Goal: Information Seeking & Learning: Find contact information

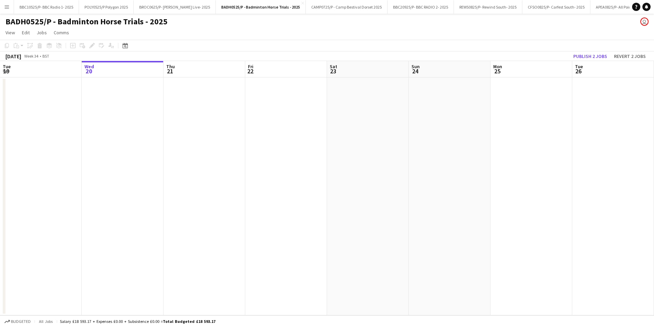
click at [9, 8] on app-icon "Menu" at bounding box center [6, 6] width 5 height 5
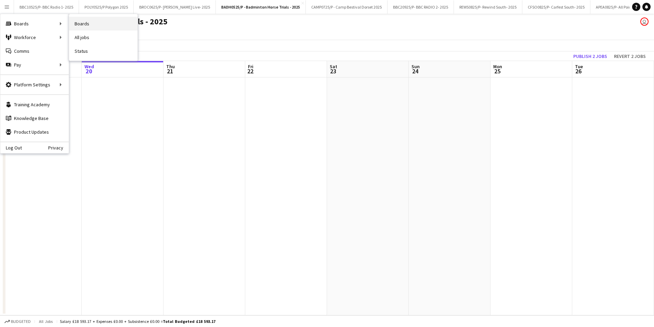
click at [95, 21] on link "Boards" at bounding box center [103, 24] width 68 height 14
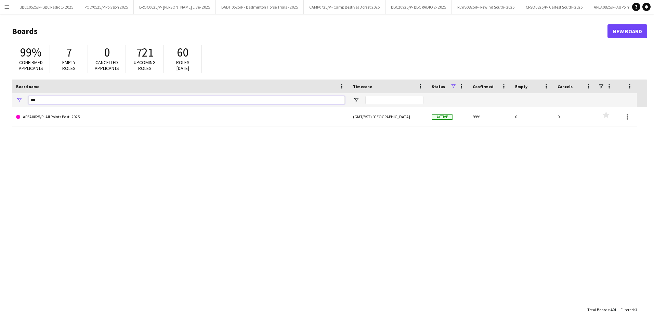
click at [66, 100] on input "***" at bounding box center [186, 100] width 317 height 8
drag, startPoint x: 66, startPoint y: 100, endPoint x: 37, endPoint y: 107, distance: 29.9
click at [37, 107] on div "***" at bounding box center [186, 100] width 317 height 14
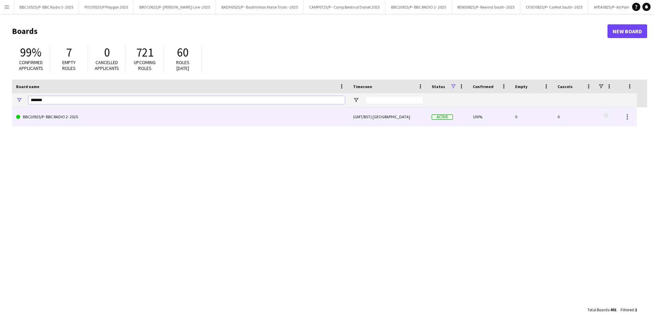
type input "*******"
click at [63, 118] on link "BBC20925/P- BBC RADIO 2- 2025" at bounding box center [180, 116] width 329 height 19
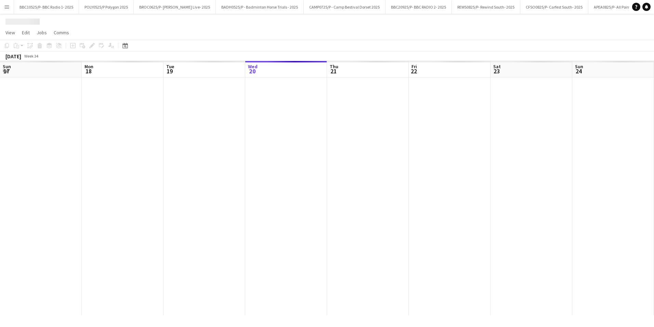
scroll to position [0, 164]
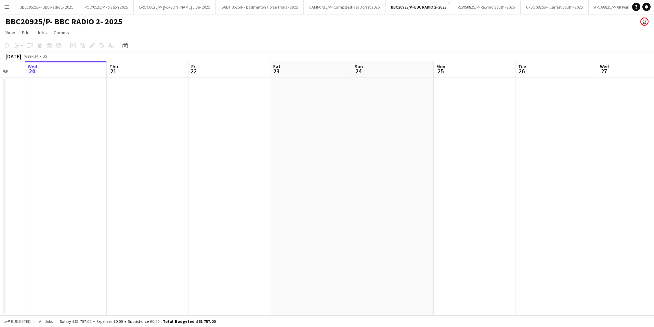
drag, startPoint x: 458, startPoint y: 223, endPoint x: 169, endPoint y: 238, distance: 289.2
click at [169, 238] on app-calendar-viewport "Sun 17 Mon 18 Tue 19 Wed 20 Thu 21 Fri 22 Sat 23 Sun 24 Mon 25 Tue 26 Wed 27 Th…" at bounding box center [327, 188] width 654 height 254
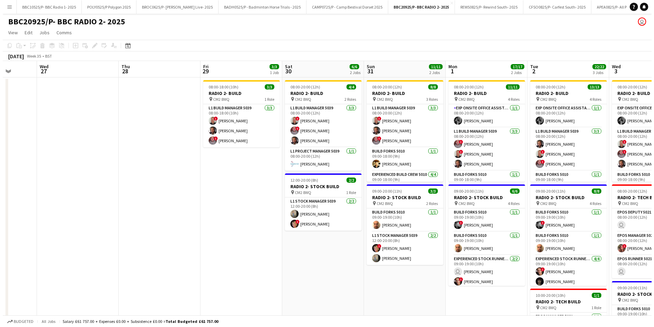
scroll to position [0, 261]
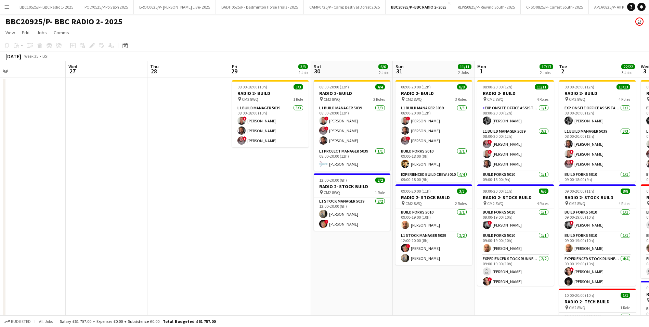
drag, startPoint x: 298, startPoint y: 242, endPoint x: 144, endPoint y: 241, distance: 154.0
click at [144, 241] on app-calendar-viewport "Sat 23 Sun 24 Mon 25 Tue 26 Wed 27 Thu 28 Fri 29 3/3 1 Job Sat 30 6/6 2 Jobs Su…" at bounding box center [324, 228] width 649 height 335
click at [11, 7] on button "Menu" at bounding box center [7, 7] width 14 height 14
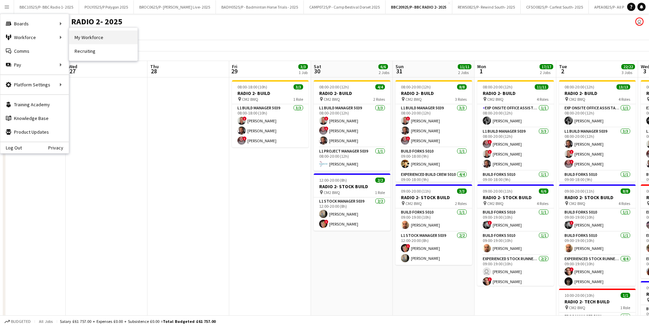
click at [91, 36] on link "My Workforce" at bounding box center [103, 37] width 68 height 14
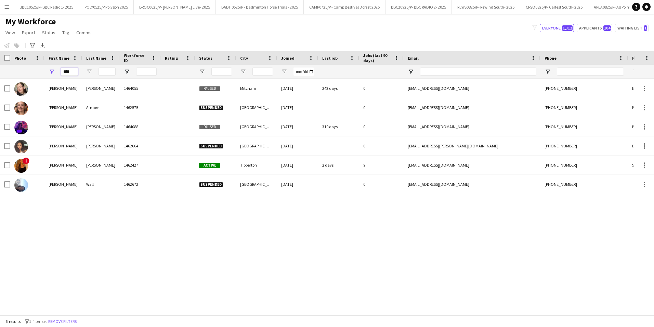
drag, startPoint x: 73, startPoint y: 72, endPoint x: 59, endPoint y: 75, distance: 14.1
click at [59, 75] on div "****" at bounding box center [63, 72] width 38 height 14
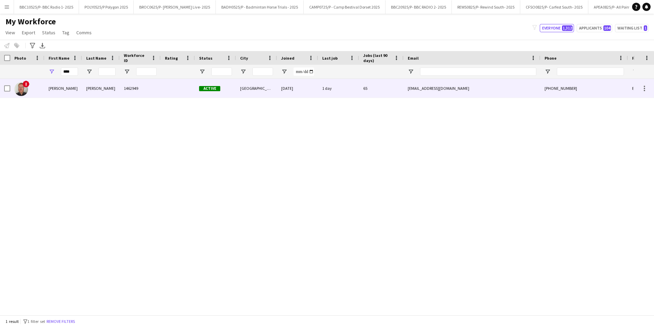
click at [73, 84] on div "Euan S" at bounding box center [63, 88] width 38 height 19
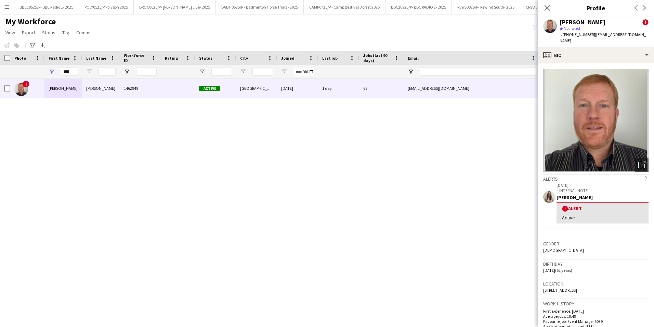
drag, startPoint x: 590, startPoint y: 34, endPoint x: 568, endPoint y: 32, distance: 22.0
click at [568, 32] on div "t. +447533564622 | smitheuan147@gmail.com" at bounding box center [604, 37] width 89 height 12
drag, startPoint x: 568, startPoint y: 32, endPoint x: 565, endPoint y: 34, distance: 4.1
click at [565, 34] on span "t. +447533564622" at bounding box center [578, 34] width 36 height 5
click at [584, 34] on span "t. +447533564622" at bounding box center [578, 34] width 36 height 5
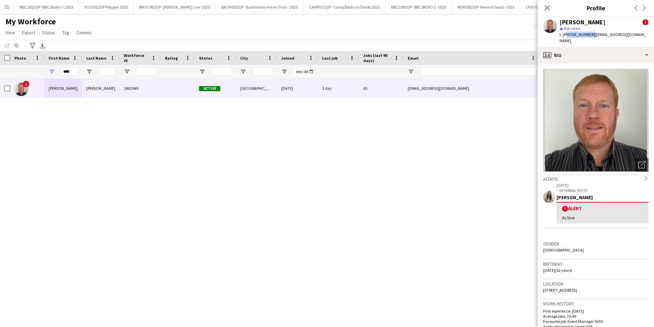
copy span "447533564622"
click at [70, 70] on input "****" at bounding box center [69, 71] width 17 height 8
drag, startPoint x: 74, startPoint y: 70, endPoint x: 47, endPoint y: 70, distance: 26.7
click at [47, 70] on div "****" at bounding box center [63, 72] width 38 height 14
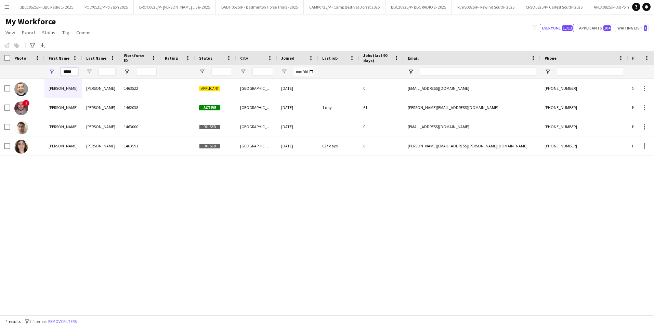
type input "*****"
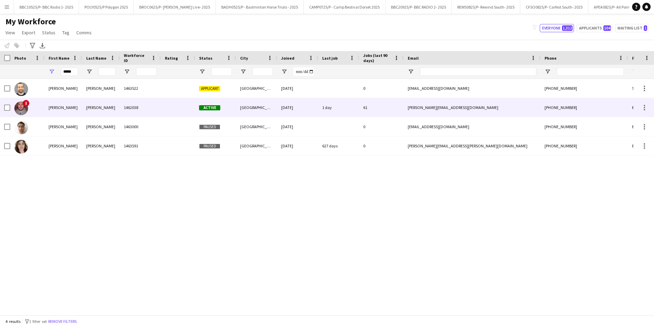
click at [59, 105] on div "[PERSON_NAME]" at bounding box center [63, 107] width 38 height 19
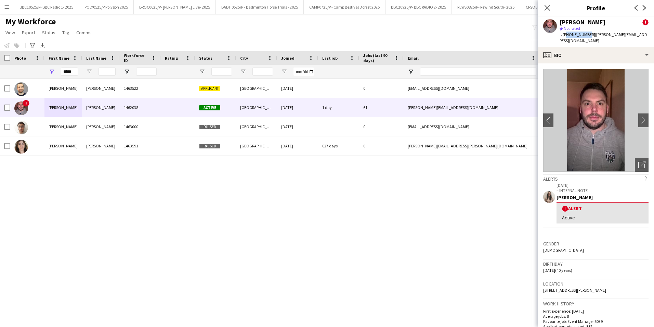
drag, startPoint x: 587, startPoint y: 33, endPoint x: 566, endPoint y: 34, distance: 20.9
click at [565, 34] on span "t. [PHONE_NUMBER]" at bounding box center [578, 34] width 36 height 5
drag, startPoint x: 566, startPoint y: 34, endPoint x: 562, endPoint y: 39, distance: 6.3
click at [562, 39] on div "Adrian Quigley ! star Not rated t. +07850209284 | adrian.quigley85@outlook.com" at bounding box center [596, 31] width 116 height 30
drag, startPoint x: 589, startPoint y: 34, endPoint x: 564, endPoint y: 37, distance: 25.2
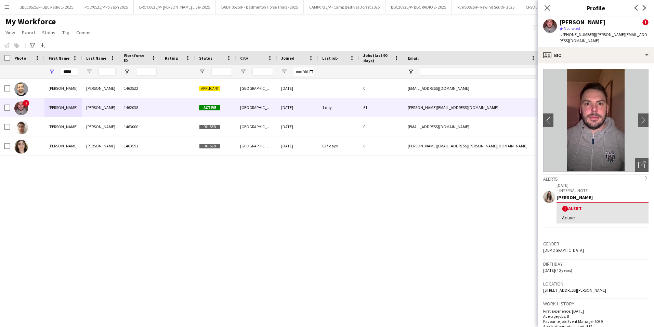
click at [564, 37] on div "t. +07850209284 | adrian.quigley85@outlook.com" at bounding box center [604, 37] width 89 height 12
copy div "+07850209284 |"
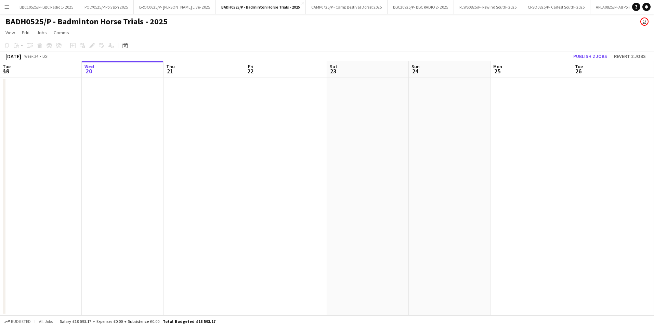
click at [12, 4] on button "Menu" at bounding box center [7, 7] width 14 height 14
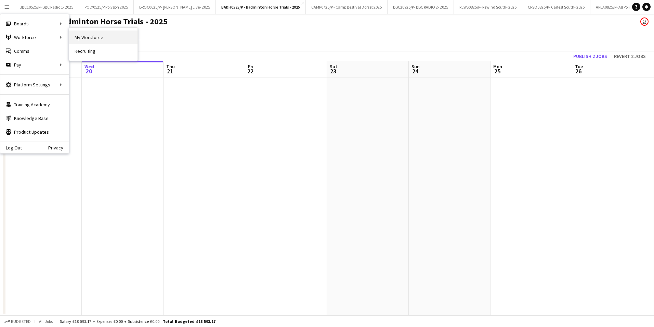
click at [78, 36] on link "My Workforce" at bounding box center [103, 37] width 68 height 14
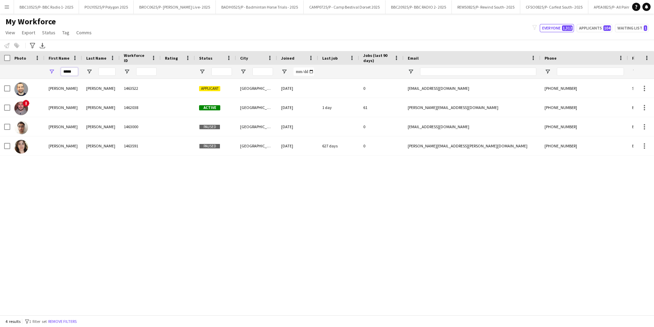
drag, startPoint x: 74, startPoint y: 71, endPoint x: 51, endPoint y: 70, distance: 23.6
click at [51, 70] on div "*****" at bounding box center [63, 72] width 38 height 14
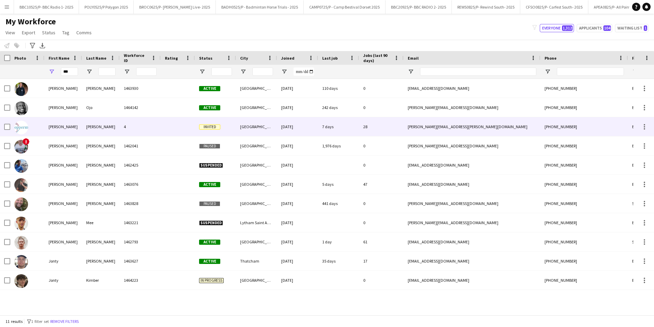
click at [94, 125] on div "Reid" at bounding box center [101, 126] width 38 height 19
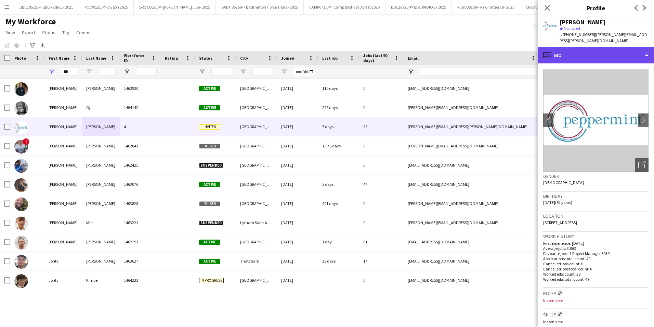
click at [614, 47] on div "profile Bio" at bounding box center [596, 55] width 116 height 16
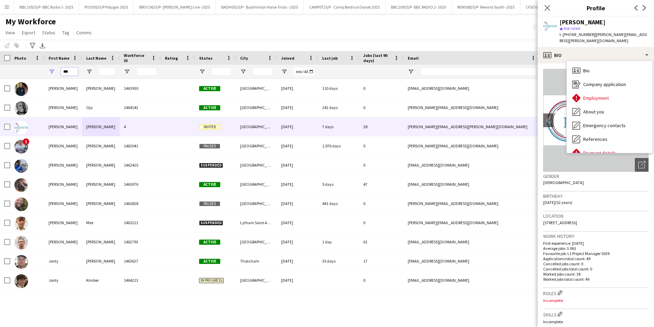
click at [69, 73] on input "***" at bounding box center [69, 71] width 17 height 8
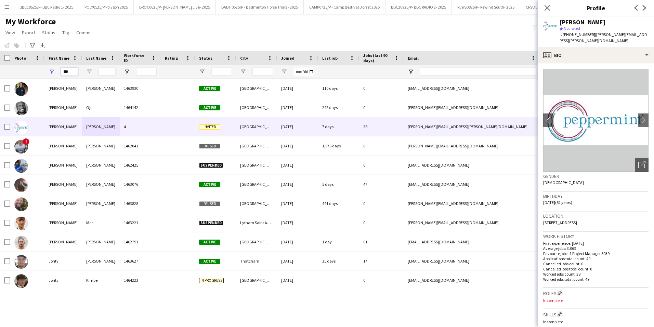
drag, startPoint x: 71, startPoint y: 72, endPoint x: 37, endPoint y: 69, distance: 33.7
click at [37, 69] on div "***" at bounding box center [371, 72] width 742 height 14
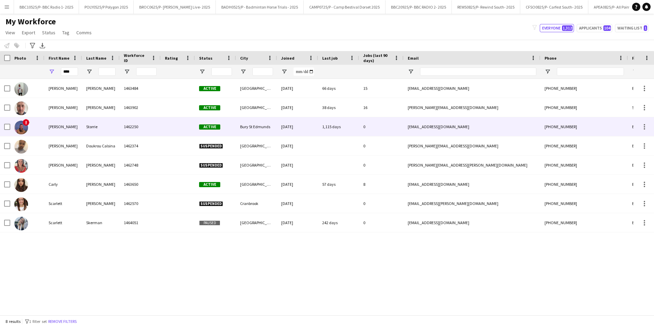
click at [142, 129] on div "1462250" at bounding box center [140, 126] width 41 height 19
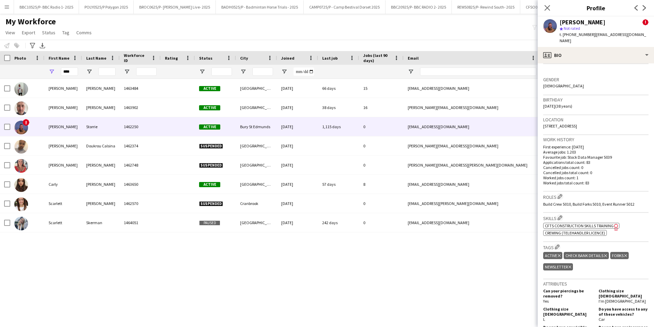
scroll to position [30, 0]
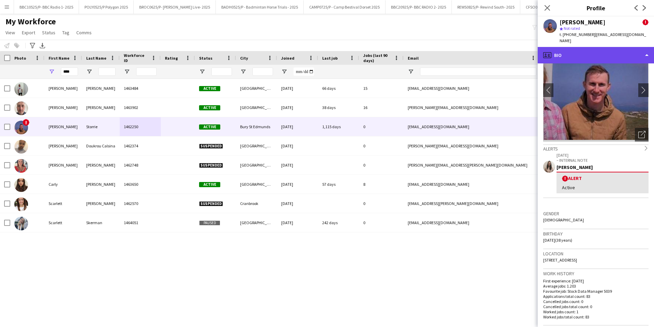
click at [600, 47] on div "profile Bio" at bounding box center [596, 55] width 116 height 16
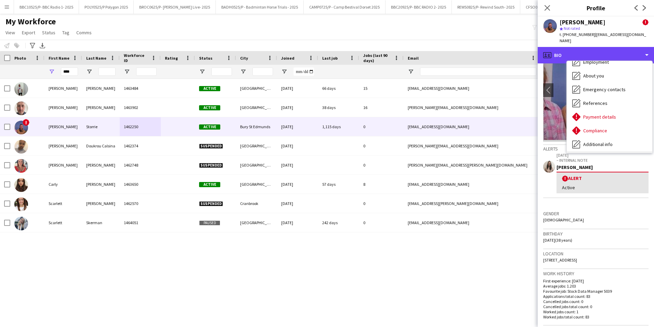
scroll to position [68, 0]
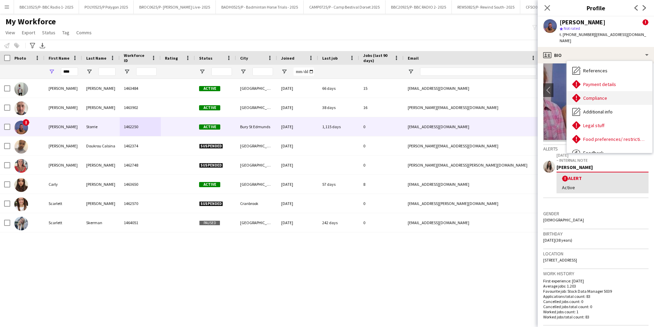
click at [616, 91] on div "Compliance Compliance" at bounding box center [610, 98] width 86 height 14
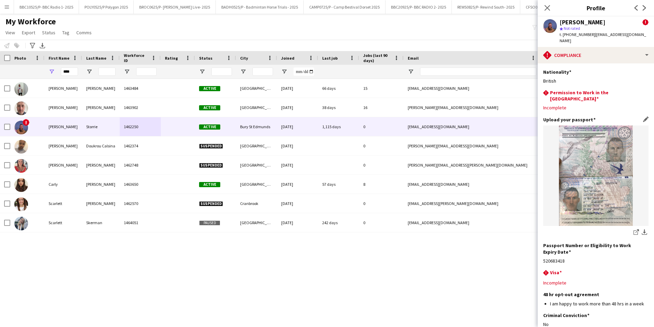
click at [607, 197] on img at bounding box center [595, 175] width 105 height 100
click at [634, 229] on icon "share-external-link-1" at bounding box center [636, 231] width 5 height 5
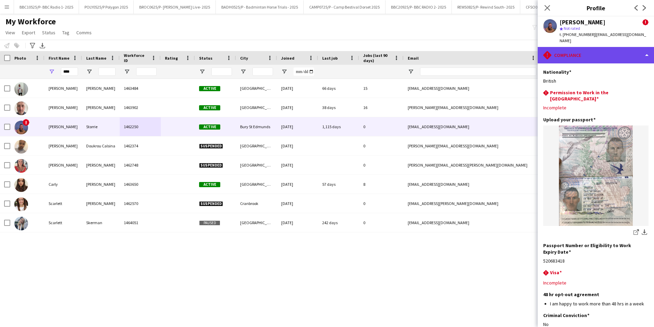
click at [623, 48] on div "rhombus-alert Compliance" at bounding box center [596, 55] width 116 height 16
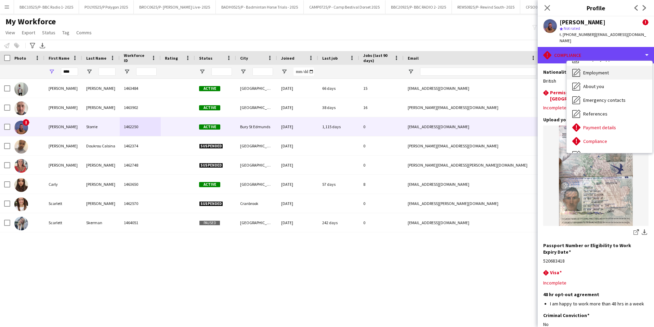
scroll to position [0, 0]
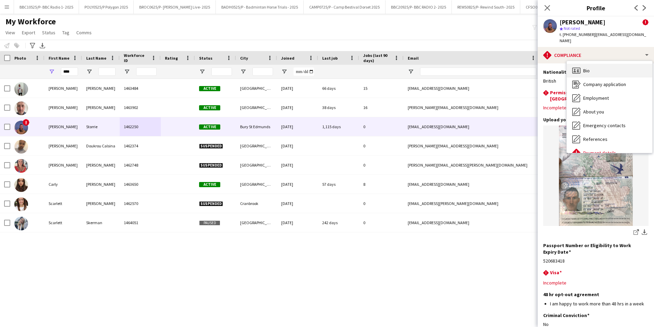
click at [595, 66] on div "Bio Bio" at bounding box center [610, 71] width 86 height 14
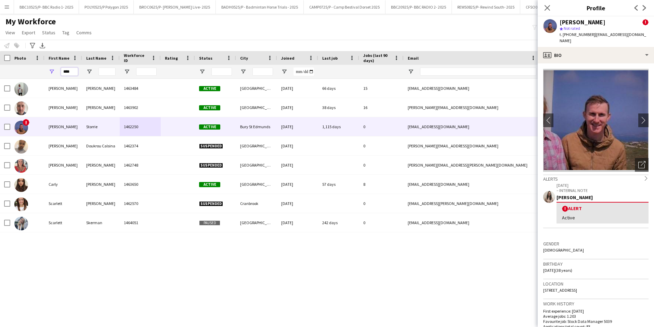
click at [73, 71] on input "****" at bounding box center [69, 71] width 17 height 8
drag, startPoint x: 51, startPoint y: 64, endPoint x: 30, endPoint y: 61, distance: 21.1
click at [30, 61] on div "Workforce Details Photo First Name Age" at bounding box center [371, 65] width 742 height 28
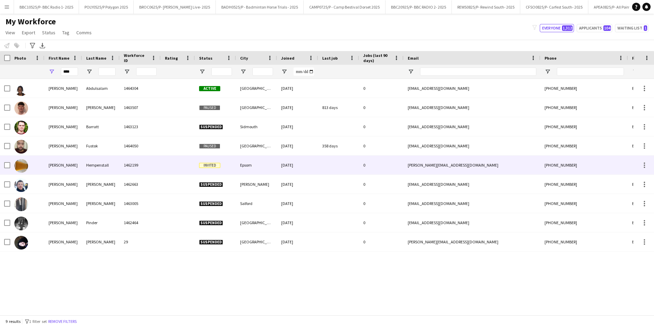
click at [98, 159] on div "Hempenstall" at bounding box center [101, 164] width 38 height 19
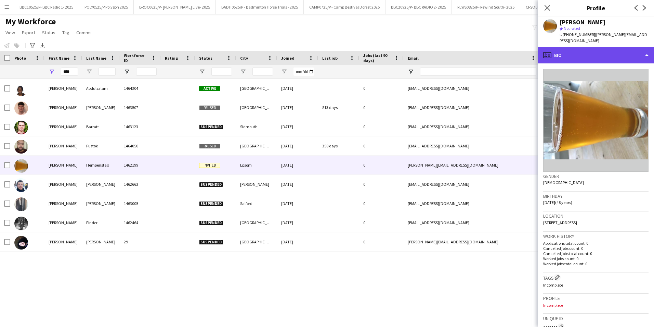
click at [629, 58] on div "profile Bio" at bounding box center [596, 55] width 116 height 16
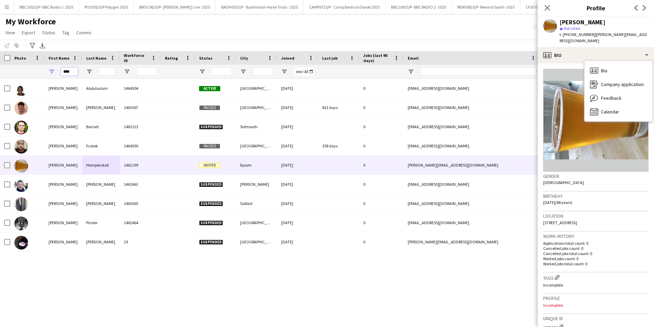
click at [76, 73] on input "****" at bounding box center [69, 71] width 17 height 8
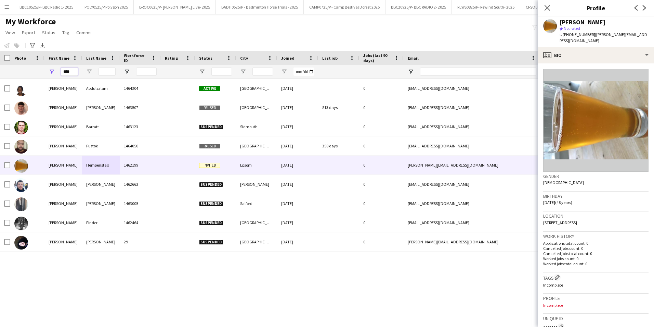
drag, startPoint x: 76, startPoint y: 73, endPoint x: 49, endPoint y: 65, distance: 28.1
click at [49, 65] on div "****" at bounding box center [63, 72] width 38 height 14
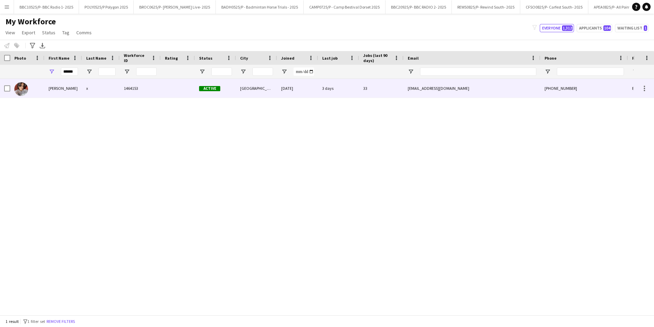
click at [244, 93] on div "[GEOGRAPHIC_DATA]" at bounding box center [256, 88] width 41 height 19
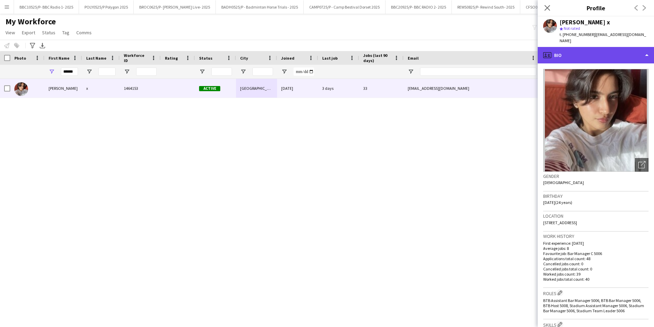
click at [636, 48] on div "profile Bio" at bounding box center [596, 55] width 116 height 16
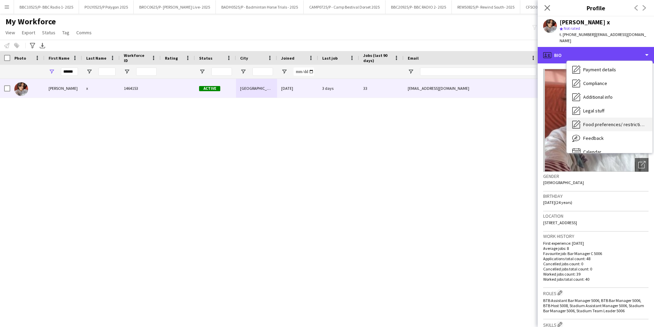
scroll to position [92, 0]
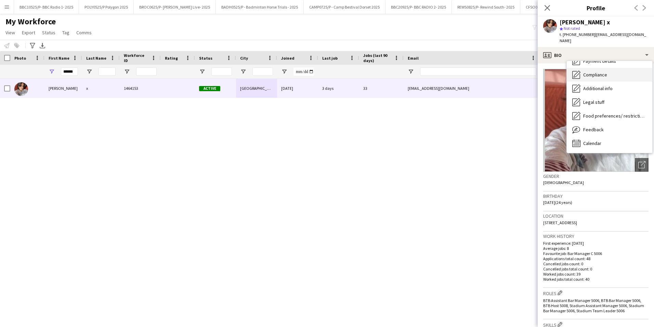
click at [611, 72] on div "Compliance Compliance" at bounding box center [610, 75] width 86 height 14
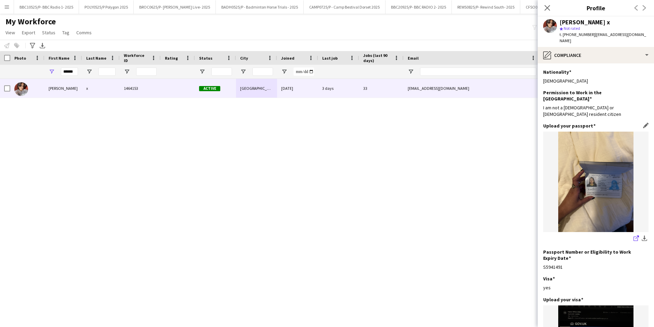
click at [634, 235] on icon "share-external-link-1" at bounding box center [636, 237] width 5 height 5
drag, startPoint x: 592, startPoint y: 34, endPoint x: 565, endPoint y: 33, distance: 27.4
click at [565, 33] on span "t. +4407880804325" at bounding box center [578, 34] width 36 height 5
copy span "4407880804325"
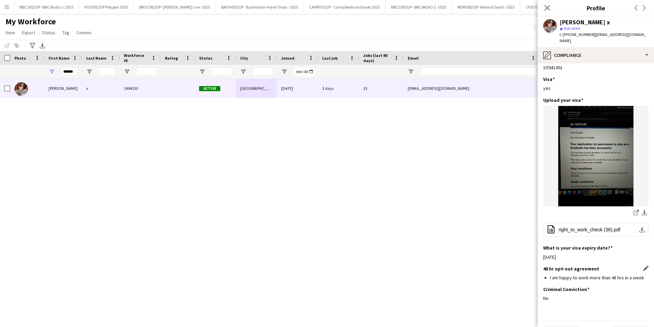
scroll to position [0, 0]
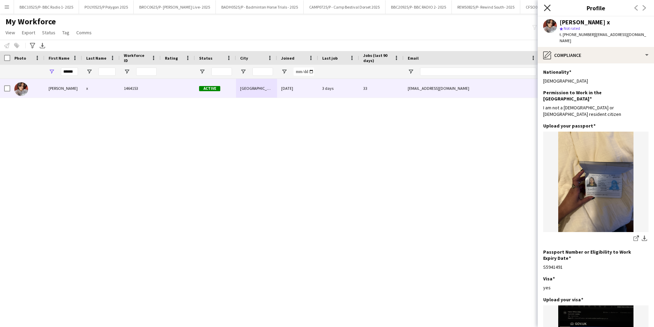
click at [548, 10] on icon "Close pop-in" at bounding box center [547, 7] width 7 height 7
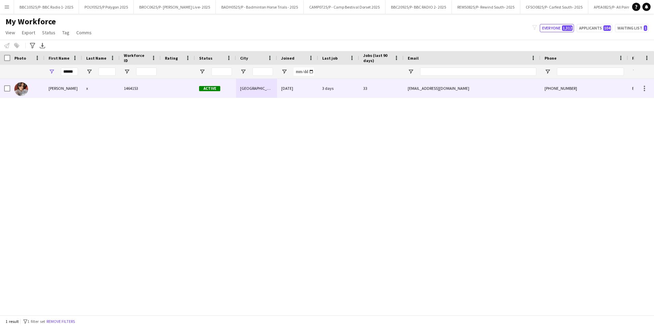
click at [166, 82] on div at bounding box center [178, 88] width 34 height 19
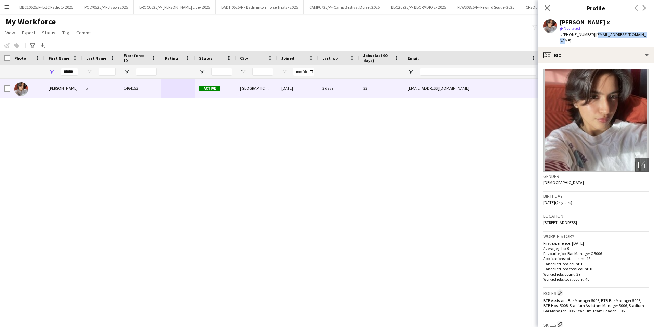
drag, startPoint x: 642, startPoint y: 34, endPoint x: 594, endPoint y: 37, distance: 48.0
click at [594, 37] on div "Prachi x star Not rated t. +4407880804325 | prachinotarora@gmail.com" at bounding box center [596, 31] width 116 height 30
copy span "prachinotarora@gmail.com"
click at [74, 72] on input "******" at bounding box center [69, 71] width 17 height 8
type input "*"
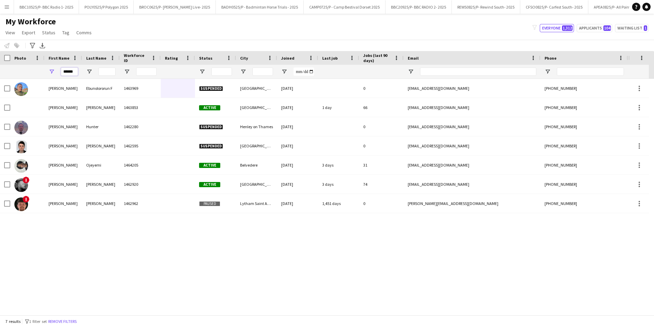
type input "******"
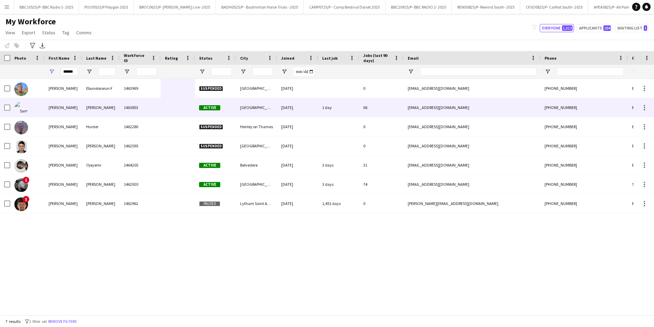
click at [113, 105] on div "de Groot" at bounding box center [101, 107] width 38 height 19
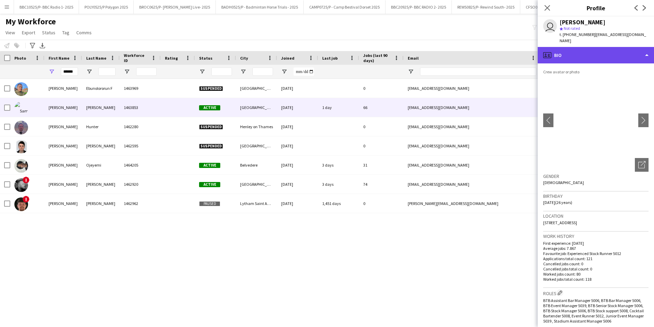
click at [632, 47] on div "profile Bio" at bounding box center [596, 55] width 116 height 16
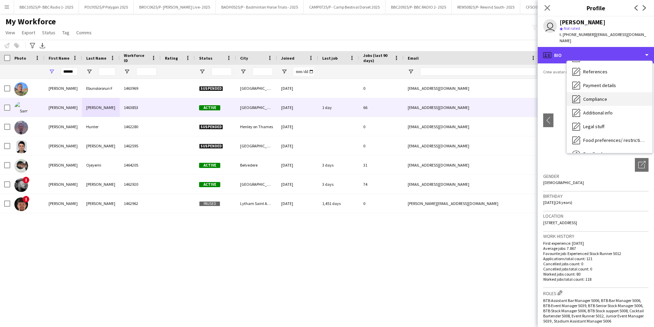
scroll to position [68, 0]
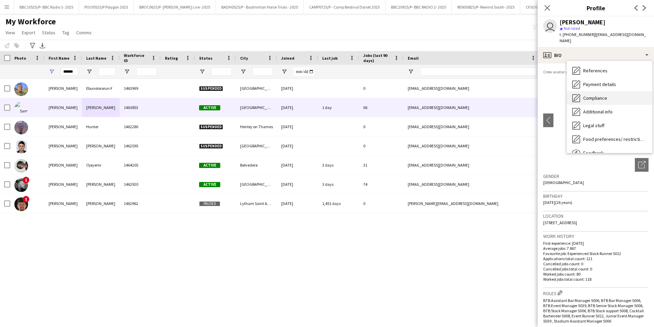
click at [608, 91] on div "Compliance Compliance" at bounding box center [610, 98] width 86 height 14
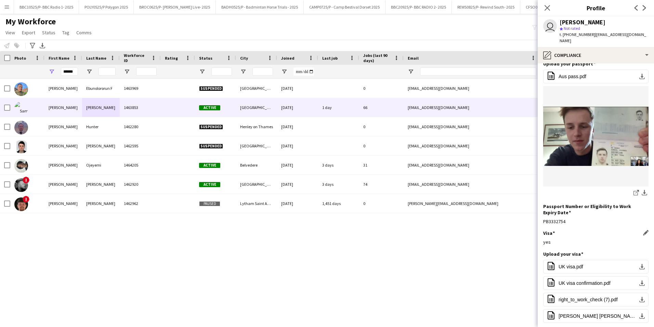
scroll to position [148, 0]
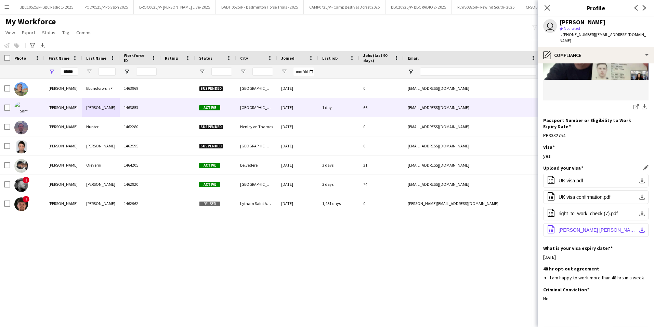
click at [607, 227] on span "SAMUEL JACOBUS DE GROOT 1.6.2026.pdf" at bounding box center [597, 229] width 77 height 5
click at [607, 245] on div "What is your visa expiry date? Edit this field 01-06-2026" at bounding box center [595, 255] width 105 height 21
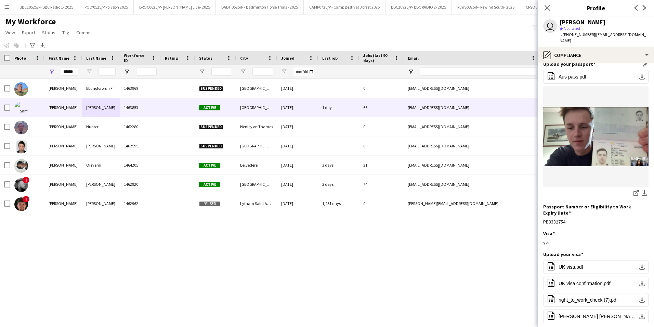
scroll to position [0, 0]
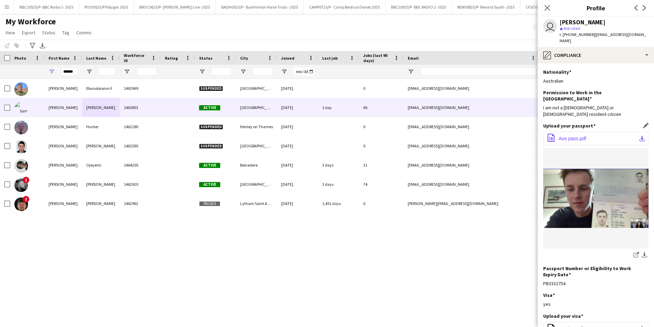
click at [592, 131] on button "office-file-sheet Aus pass.pdf download-bottom" at bounding box center [595, 138] width 105 height 14
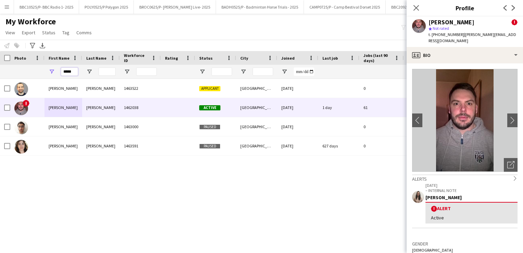
click at [75, 75] on input "*****" at bounding box center [69, 71] width 17 height 8
drag, startPoint x: 73, startPoint y: 72, endPoint x: 43, endPoint y: 69, distance: 30.3
click at [43, 69] on div "*****" at bounding box center [371, 72] width 742 height 14
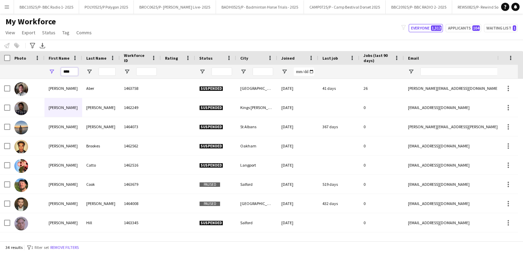
type input "****"
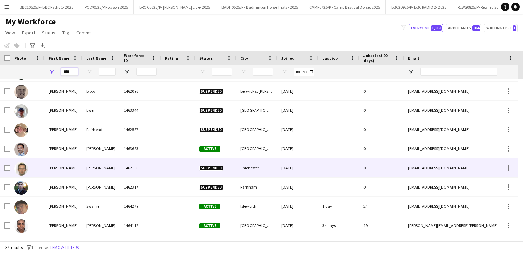
scroll to position [304, 0]
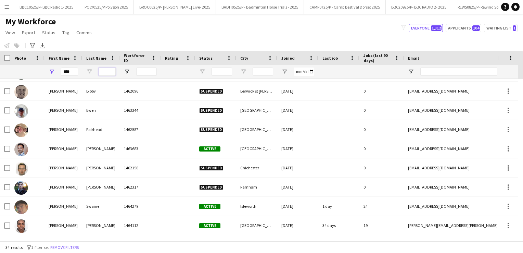
click at [107, 73] on input "Last Name Filter Input" at bounding box center [107, 71] width 17 height 8
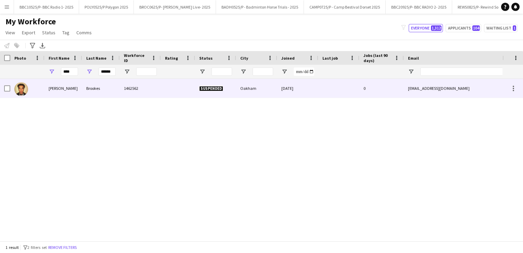
click at [105, 88] on div "Brookes" at bounding box center [101, 88] width 38 height 19
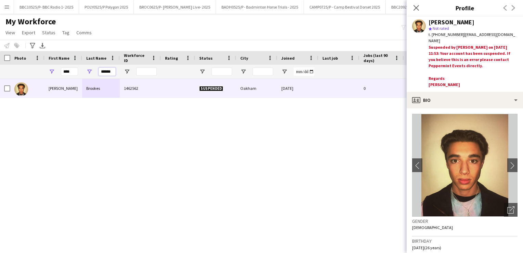
click at [113, 71] on input "******" at bounding box center [107, 71] width 17 height 8
type input "*"
